Goal: Transaction & Acquisition: Subscribe to service/newsletter

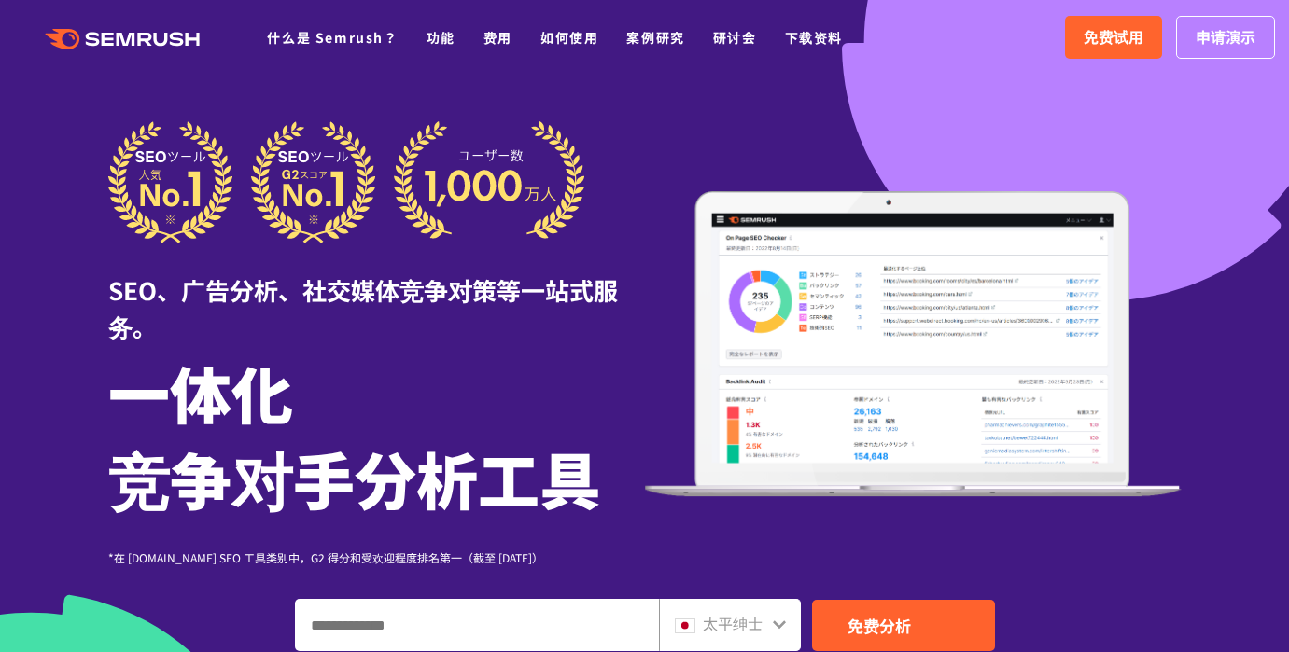
click at [758, 155] on div "SEO、广告分析、社交媒体竞争对策等一站式服务。 一体化 竞争对手分析工具 *在 [DOMAIN_NAME] SEO 工具类别中，G2 得分和受欢迎程度排名第…" at bounding box center [644, 343] width 1073 height 445
click at [1108, 42] on font "免费试用" at bounding box center [1113, 36] width 60 height 22
click at [1109, 38] on font "免费试用" at bounding box center [1113, 36] width 60 height 22
